Goal: Task Accomplishment & Management: Manage account settings

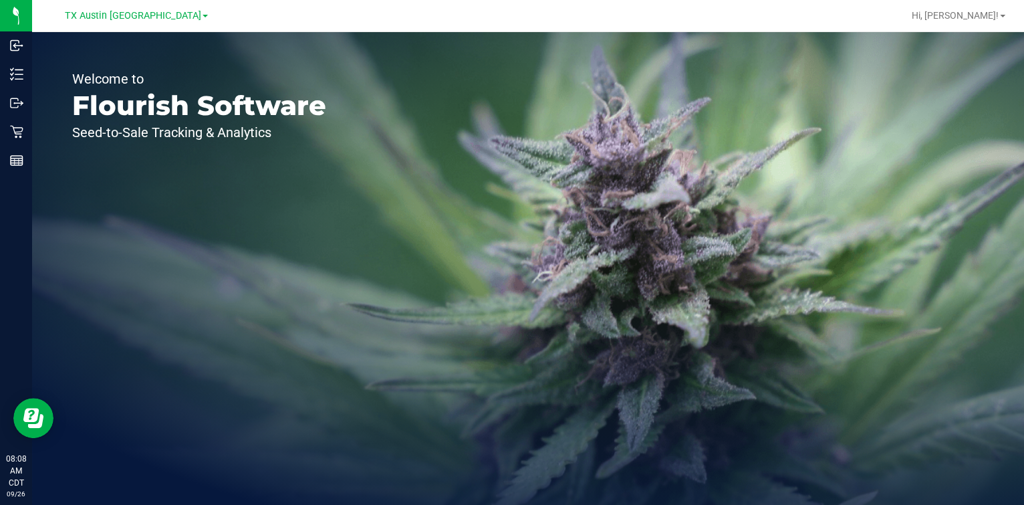
click at [164, 17] on link "TX Austin [GEOGRAPHIC_DATA]" at bounding box center [136, 15] width 143 height 13
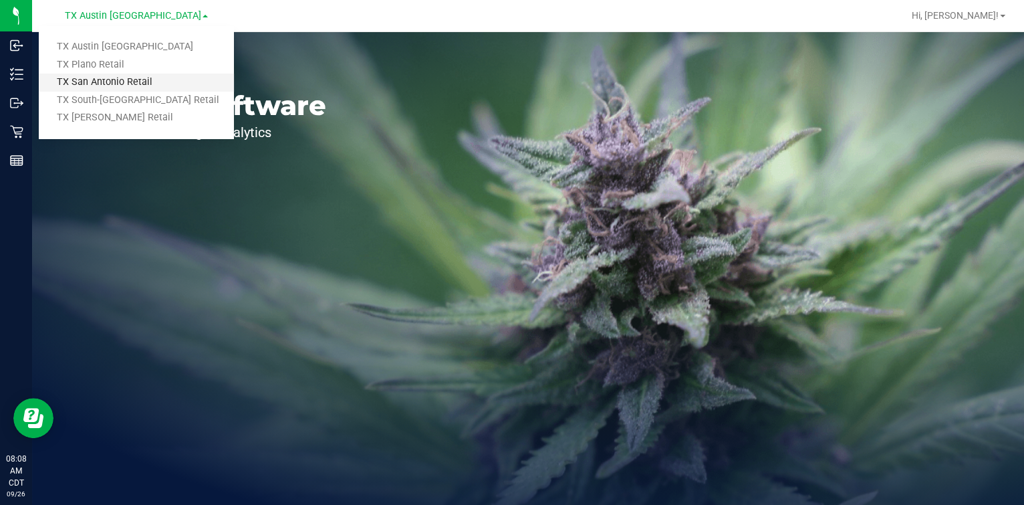
click at [125, 88] on link "TX San Antonio Retail" at bounding box center [136, 83] width 195 height 18
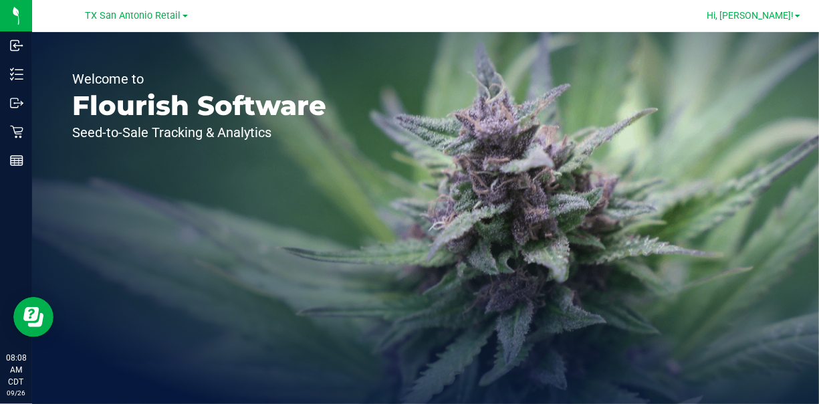
click at [789, 15] on span "Hi, [PERSON_NAME]!" at bounding box center [750, 15] width 87 height 11
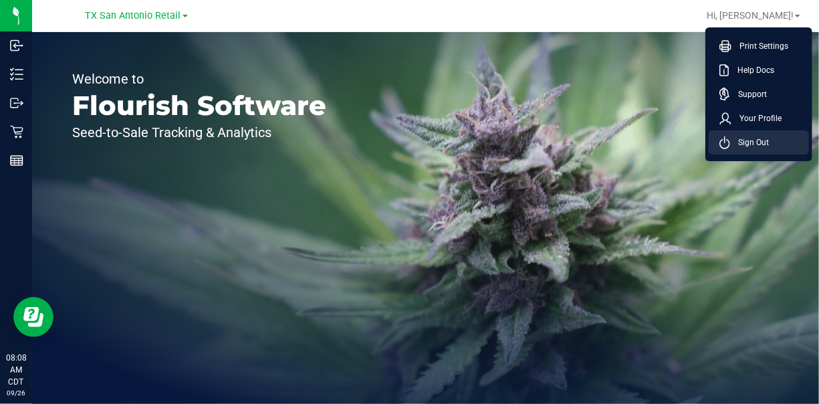
click at [744, 144] on span "Sign Out" at bounding box center [749, 142] width 39 height 13
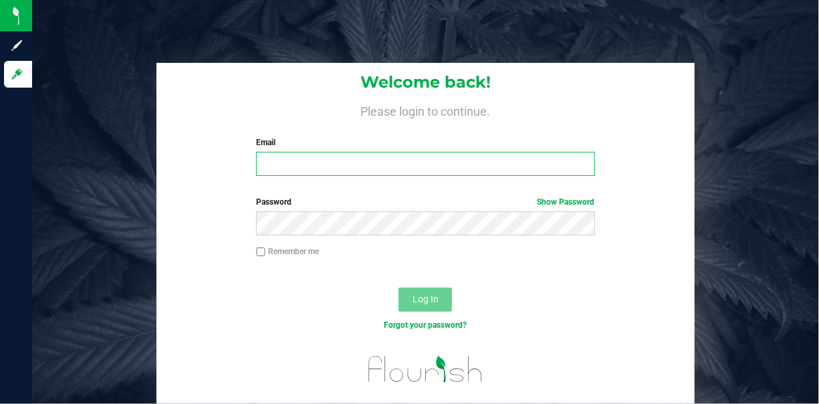
click at [298, 169] on input "Email" at bounding box center [425, 164] width 338 height 24
type input "[EMAIL_ADDRESS][DOMAIN_NAME]"
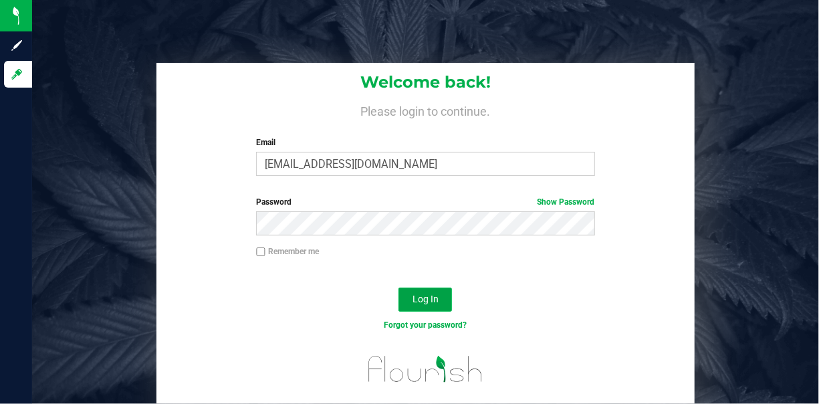
click at [423, 292] on button "Log In" at bounding box center [425, 300] width 53 height 24
